Goal: Task Accomplishment & Management: Use online tool/utility

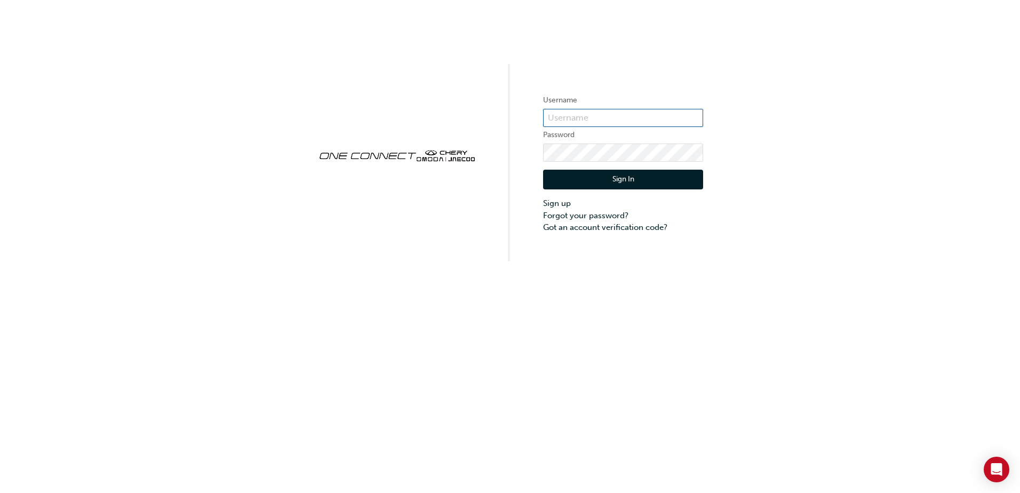
click at [561, 120] on input "text" at bounding box center [623, 118] width 160 height 18
type input "CHNZ0087"
click at [570, 177] on button "Sign In" at bounding box center [623, 180] width 160 height 20
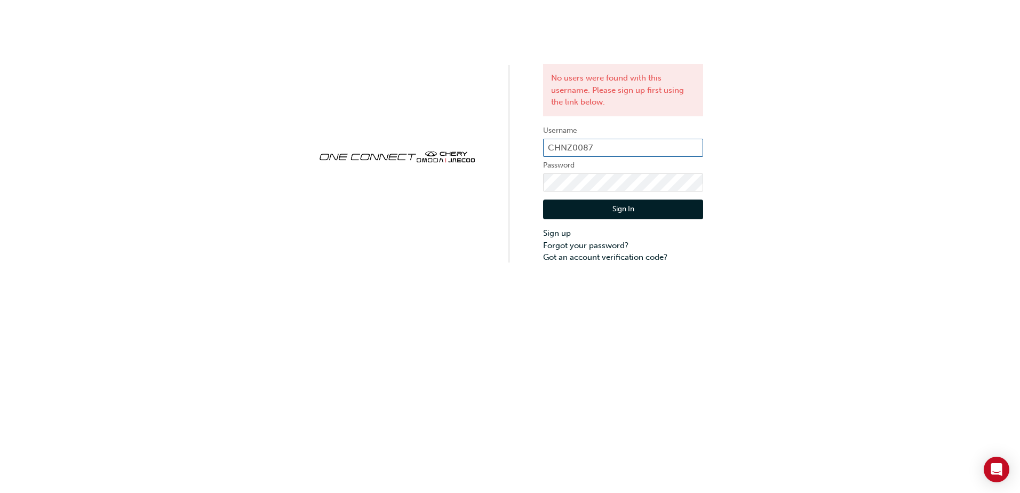
click at [614, 147] on input "CHNZ0087" at bounding box center [623, 148] width 160 height 18
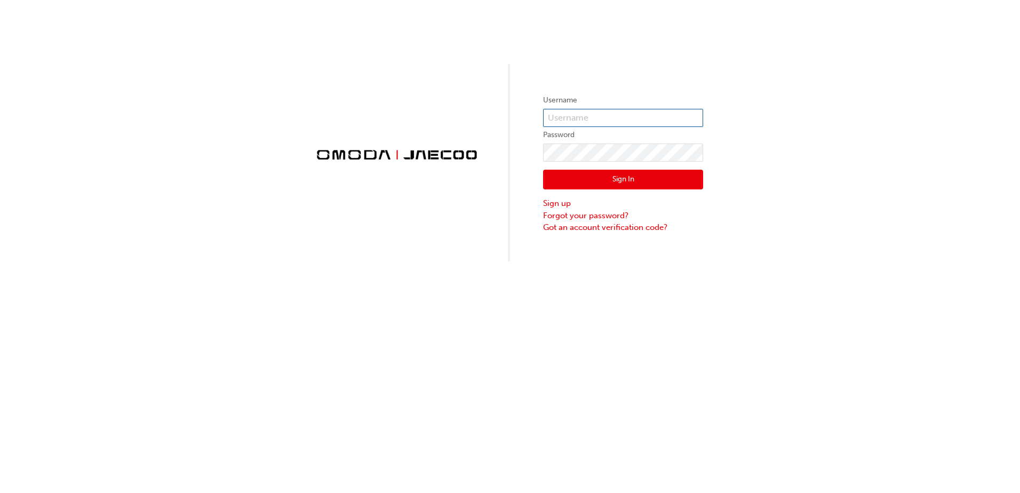
type input "CHNZ0087"
click at [596, 118] on input "CHNZ0087" at bounding box center [623, 118] width 160 height 18
click at [544, 179] on button "Sign In" at bounding box center [623, 180] width 160 height 20
